Goal: Transaction & Acquisition: Purchase product/service

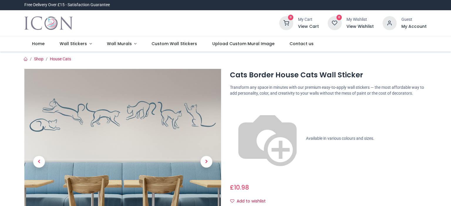
click at [197, 61] on ol "Shop House Cats" at bounding box center [225, 59] width 411 height 6
